Goal: Task Accomplishment & Management: Manage account settings

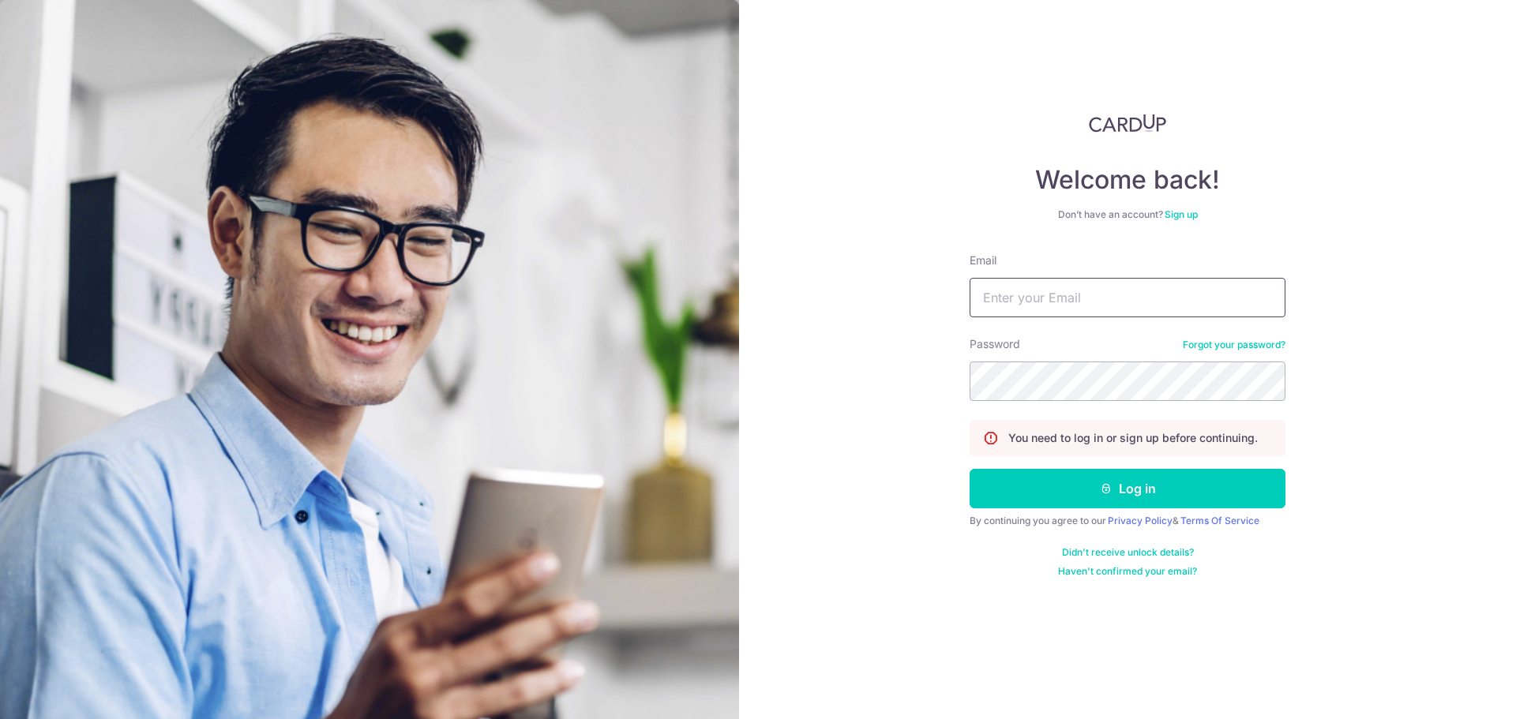
click at [1053, 305] on input "Email" at bounding box center [1127, 297] width 316 height 39
type input "yihao@kuriosity.sg"
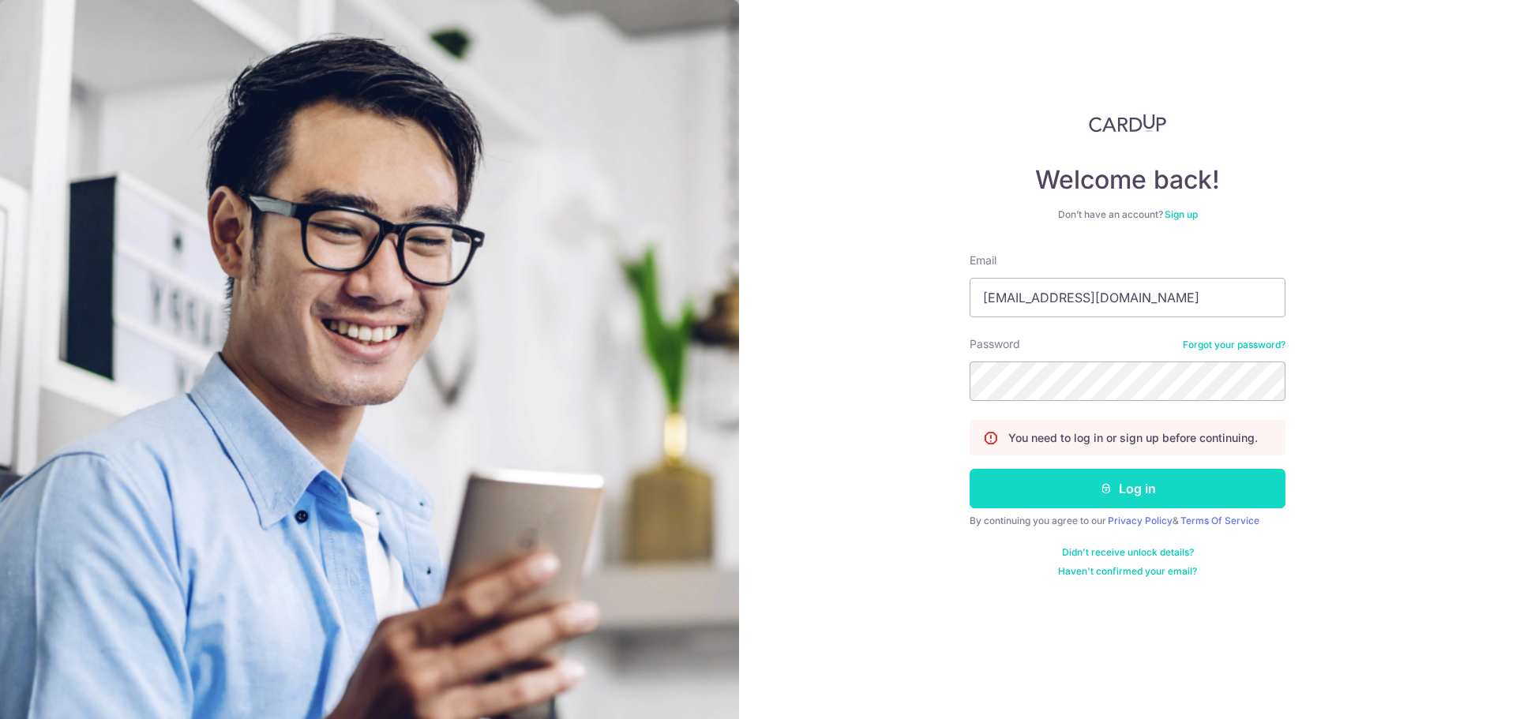
click at [1179, 486] on button "Log in" at bounding box center [1127, 488] width 316 height 39
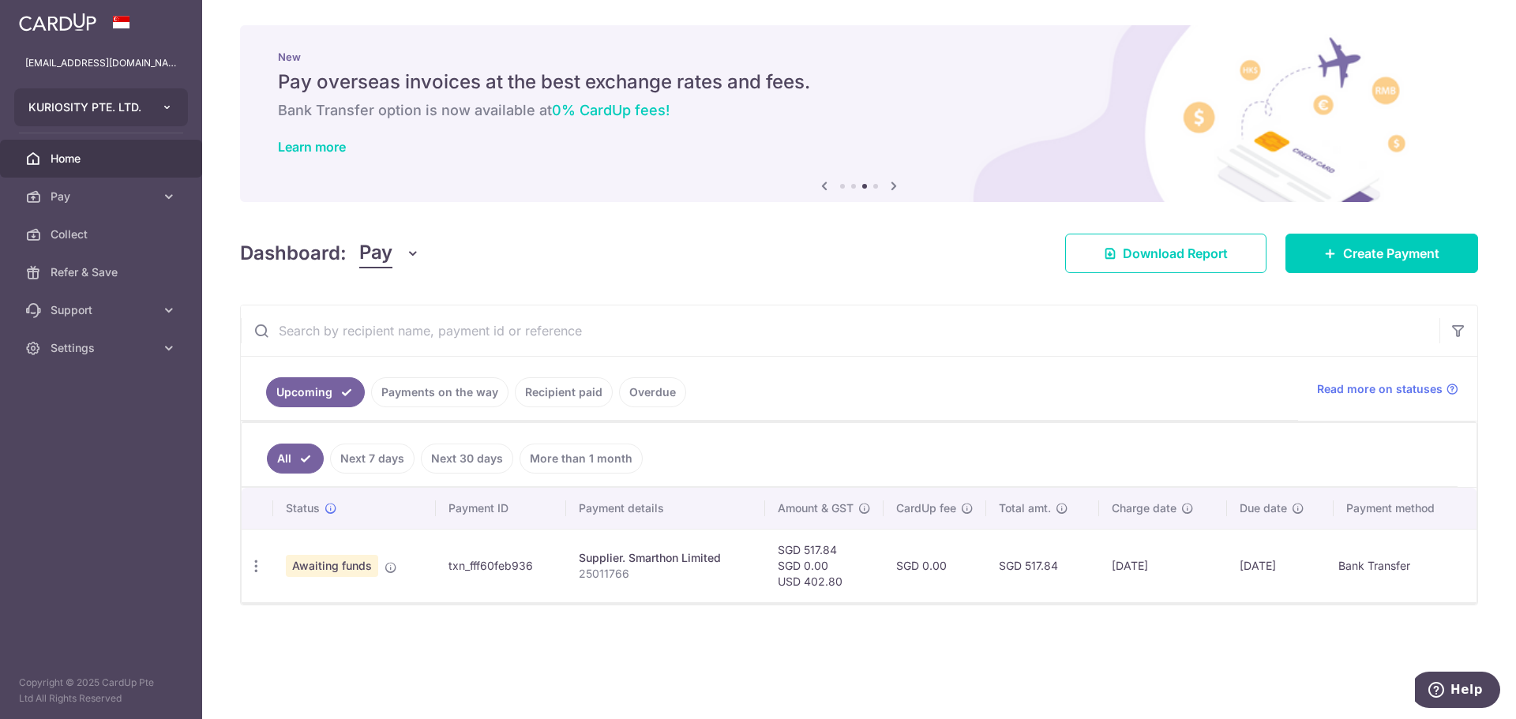
click at [119, 120] on button "KURIOSITY PTE. LTD." at bounding box center [101, 107] width 174 height 38
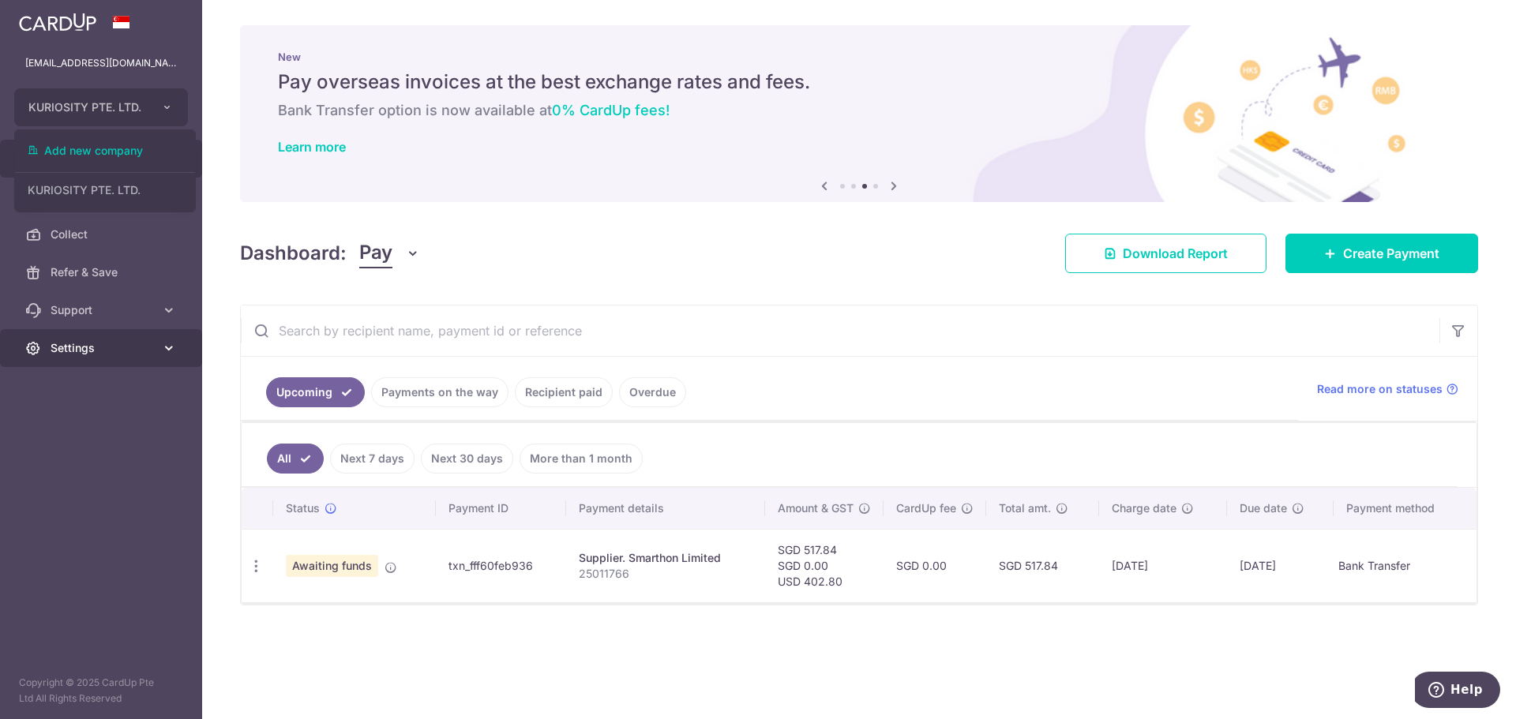
click at [78, 342] on span "Settings" at bounding box center [103, 348] width 104 height 16
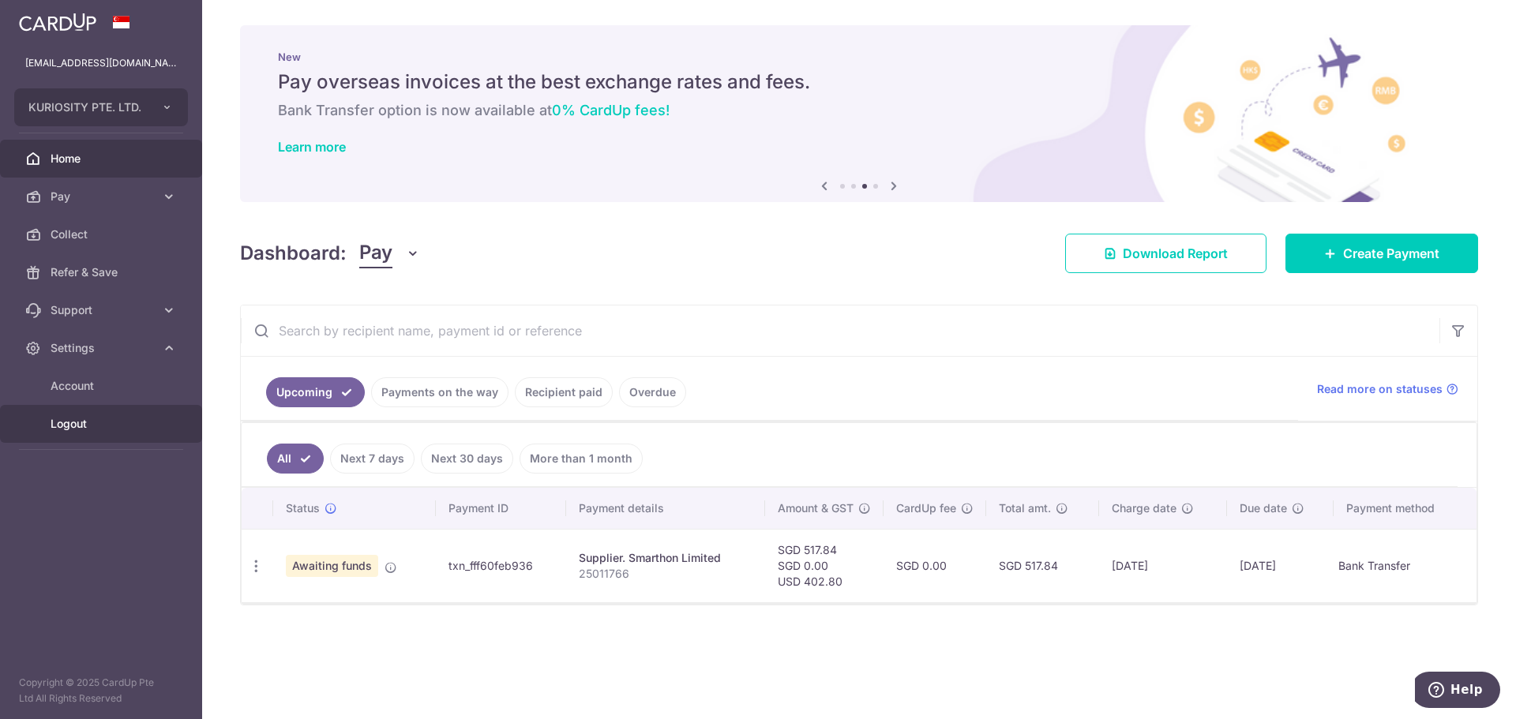
click at [67, 422] on span "Logout" at bounding box center [103, 424] width 104 height 16
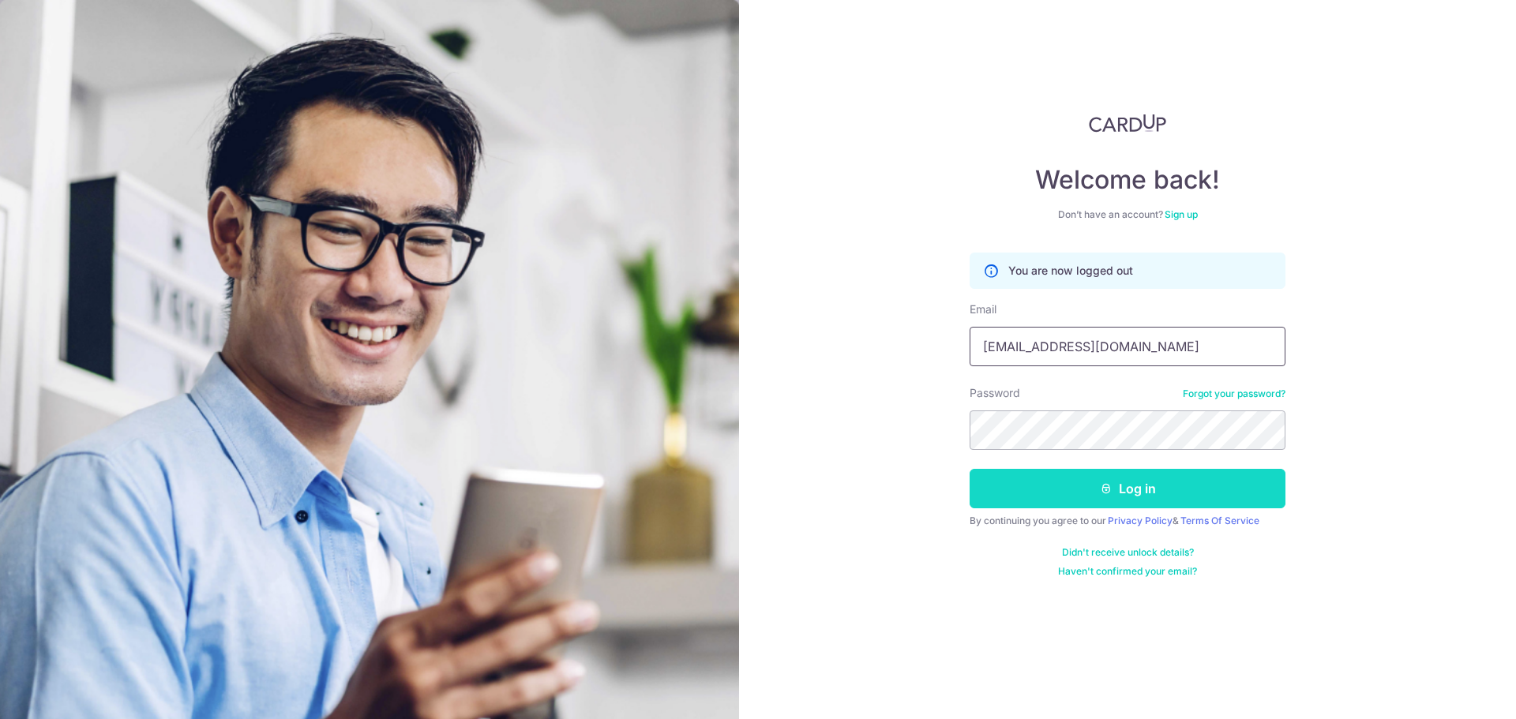
type input "[EMAIL_ADDRESS][DOMAIN_NAME]"
click at [1106, 486] on icon "submit" at bounding box center [1106, 488] width 13 height 13
